Goal: Check status: Check status

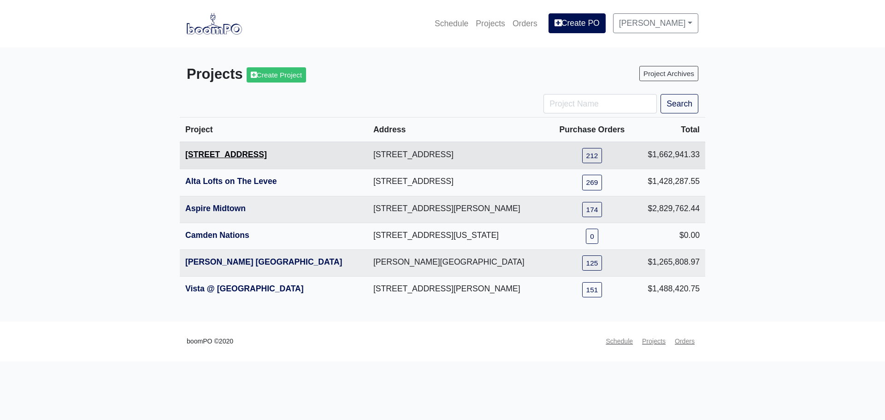
click at [231, 154] on link "[STREET_ADDRESS]" at bounding box center [226, 154] width 82 height 9
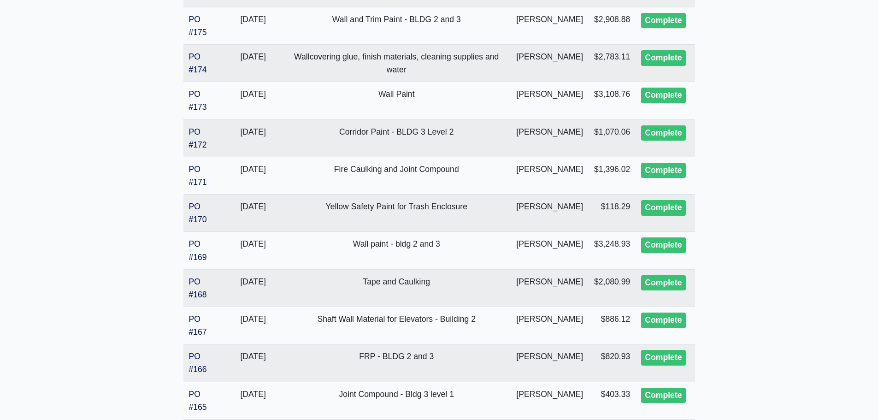
scroll to position [1826, 0]
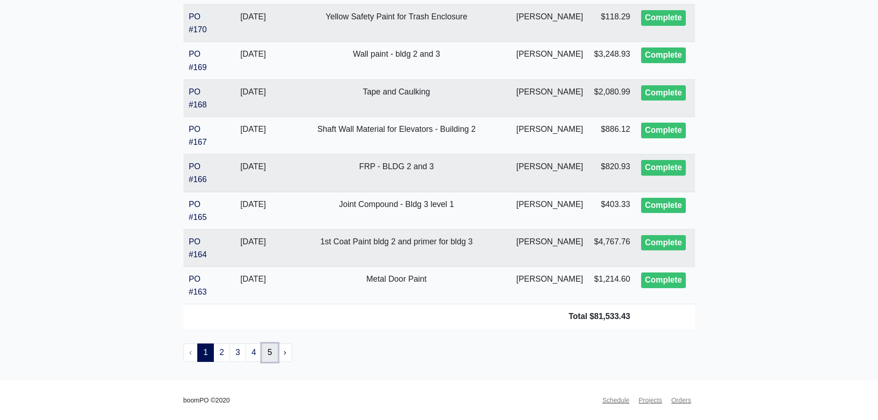
click at [273, 352] on link "5" at bounding box center [270, 352] width 17 height 18
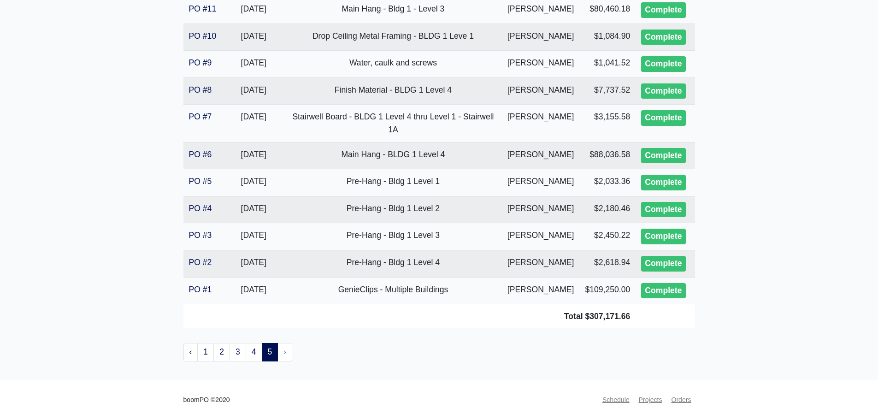
scroll to position [402, 0]
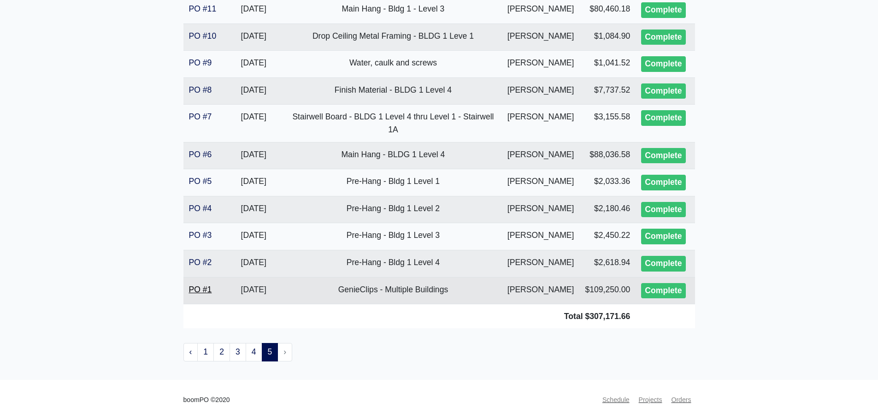
click at [203, 285] on link "PO #1" at bounding box center [200, 289] width 23 height 9
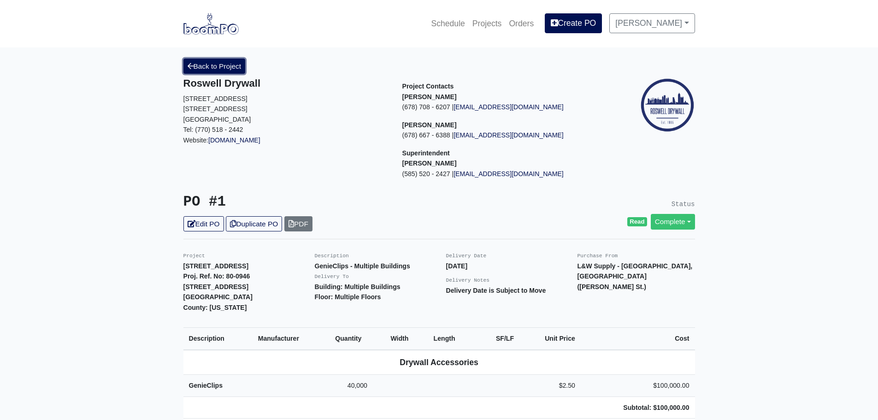
click at [219, 69] on link "Back to Project" at bounding box center [214, 66] width 62 height 15
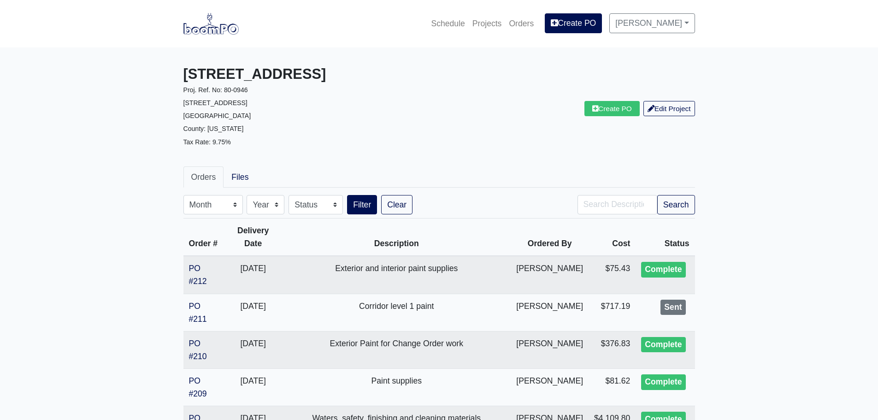
click at [214, 33] on img at bounding box center [210, 23] width 55 height 21
